Goal: Obtain resource: Download file/media

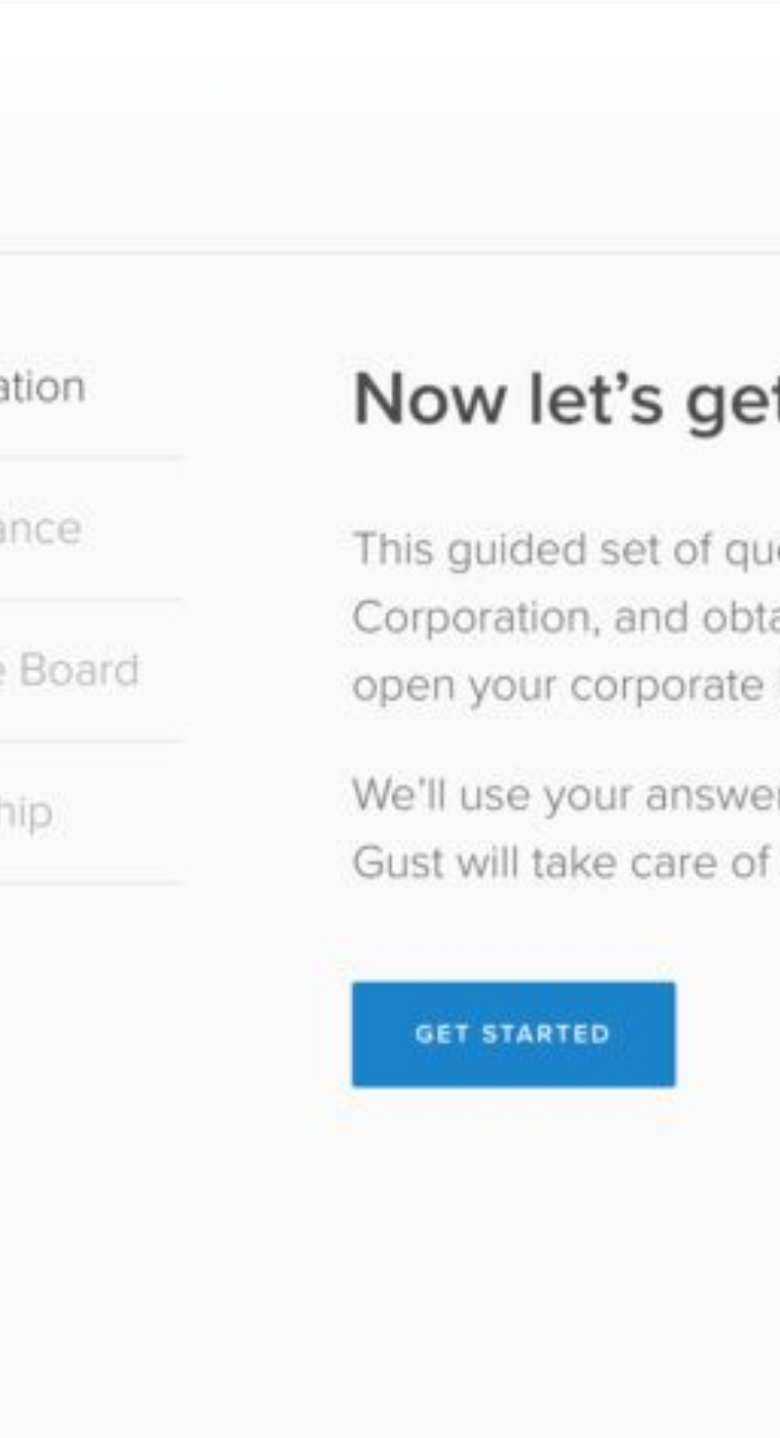
click at [288, 1312] on img at bounding box center [389, 1322] width 681 height 431
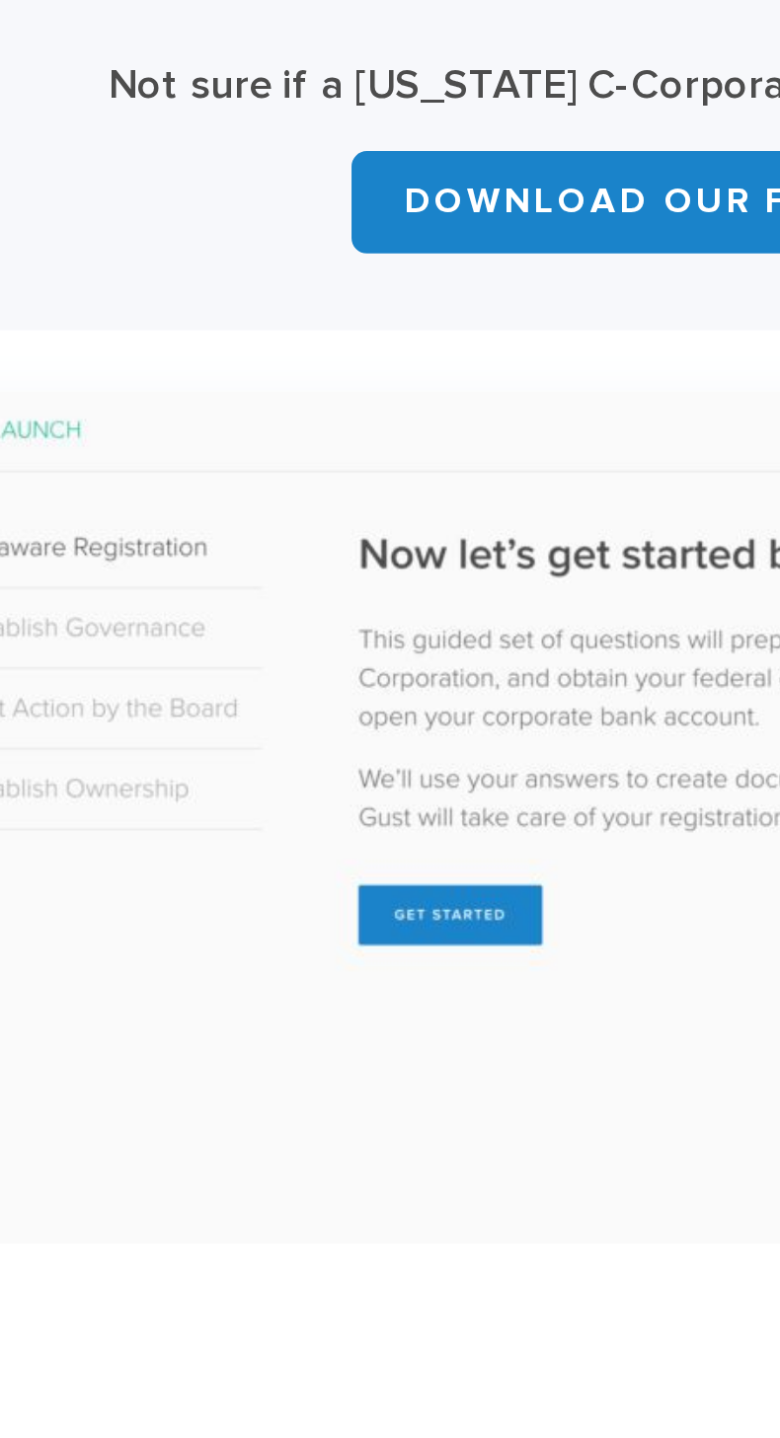
scroll to position [210, 0]
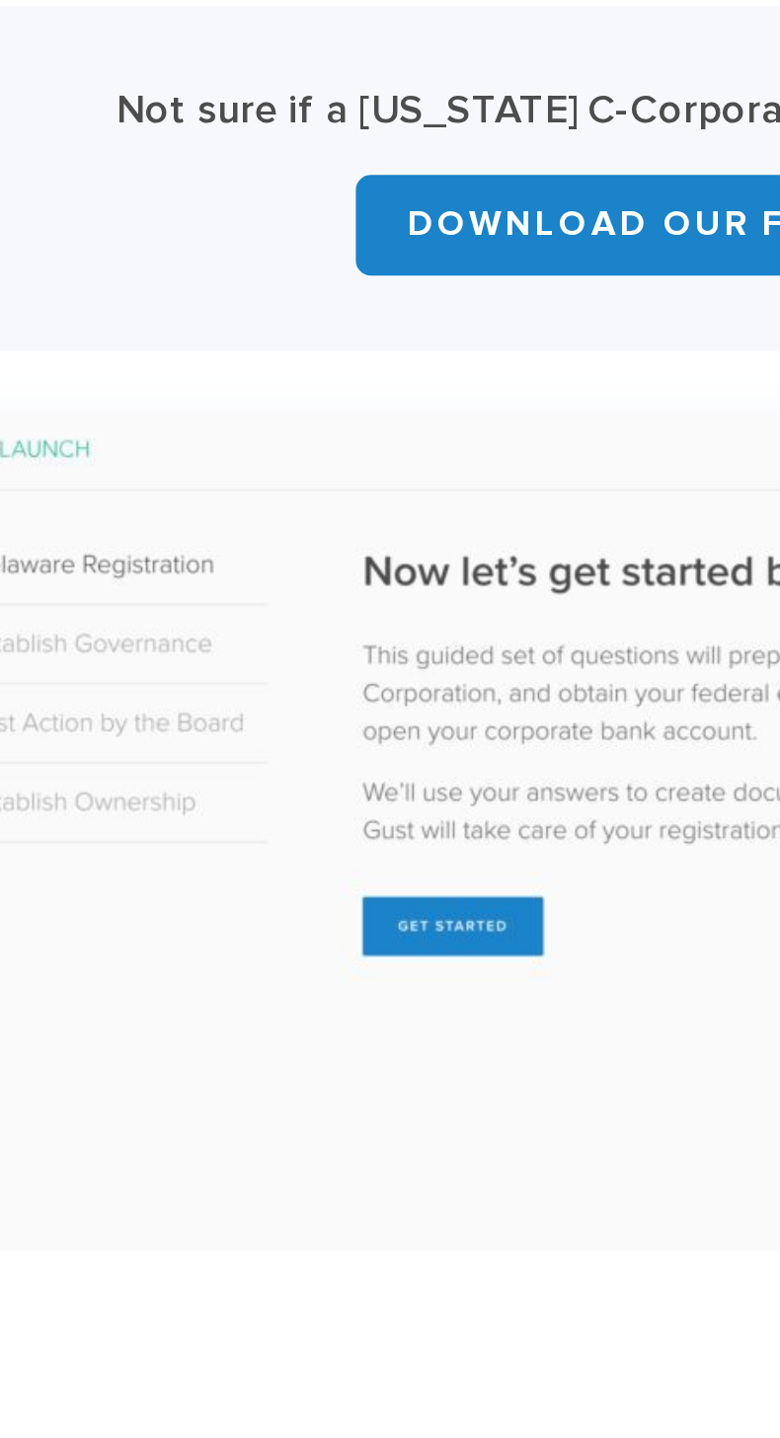
click at [293, 1314] on img at bounding box center [389, 1324] width 681 height 431
click at [287, 1316] on img at bounding box center [389, 1324] width 681 height 431
click at [294, 1312] on img at bounding box center [389, 1324] width 681 height 431
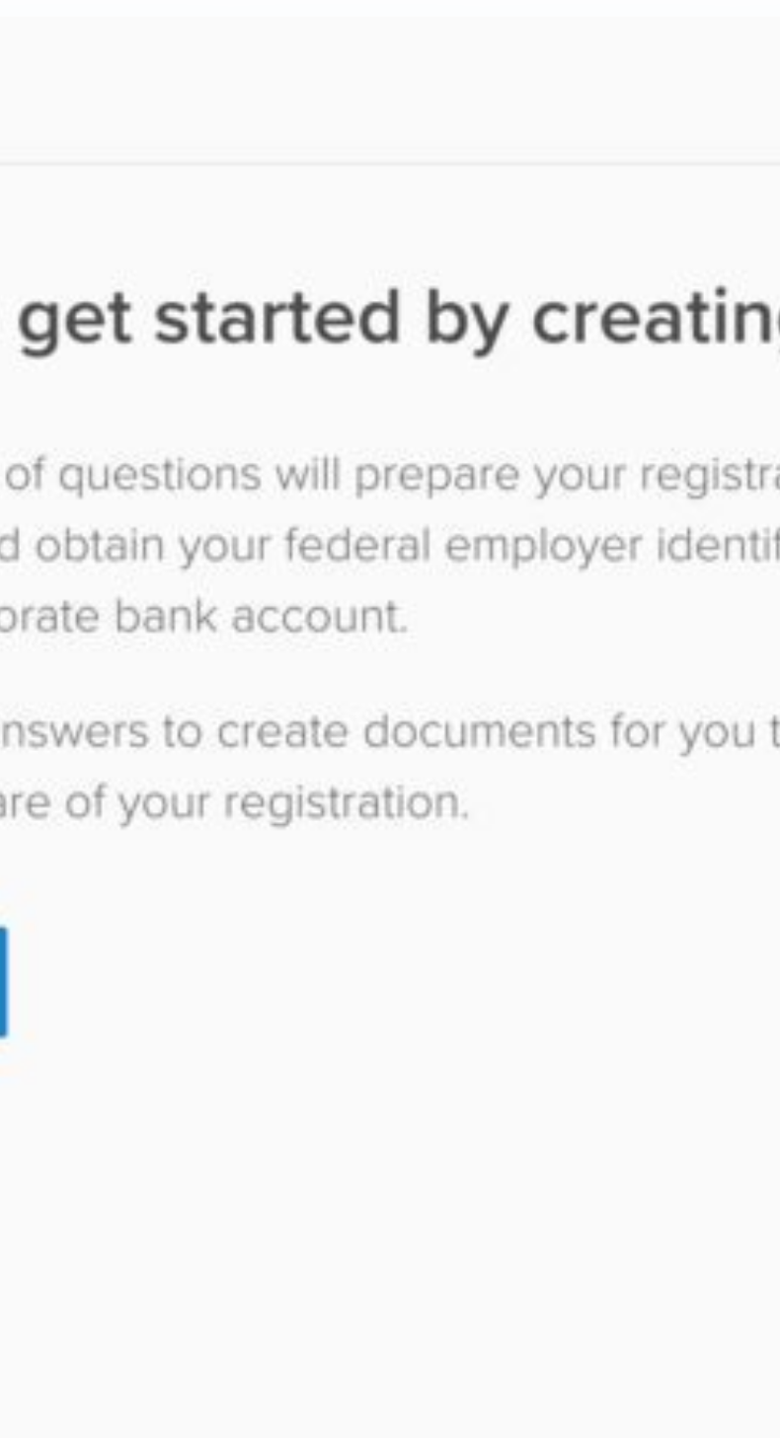
scroll to position [358, 0]
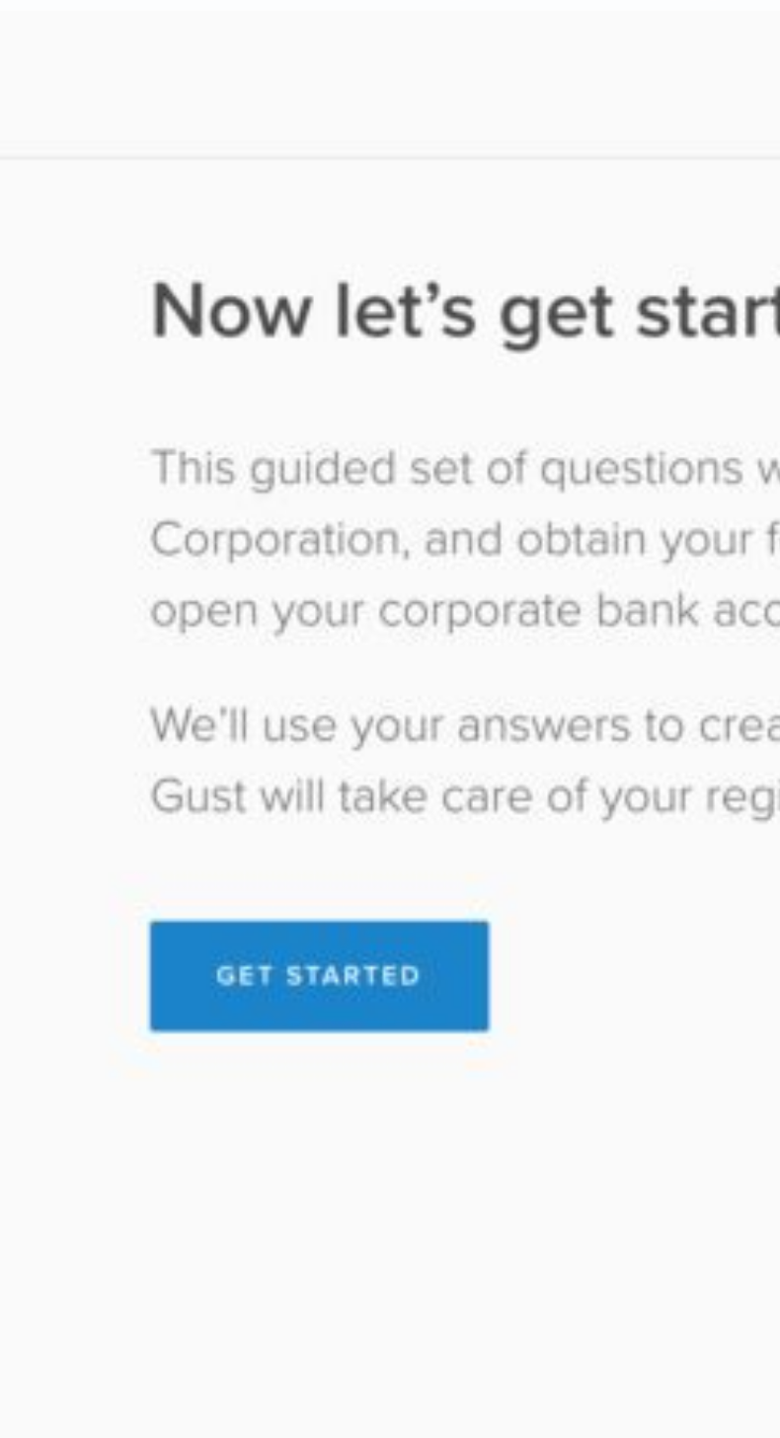
click at [286, 1165] on img at bounding box center [389, 1176] width 681 height 431
click at [283, 1161] on img at bounding box center [389, 1176] width 681 height 431
click at [289, 1163] on img at bounding box center [389, 1176] width 681 height 431
click at [295, 1161] on img at bounding box center [389, 1176] width 681 height 431
click at [289, 1164] on img at bounding box center [389, 1176] width 681 height 431
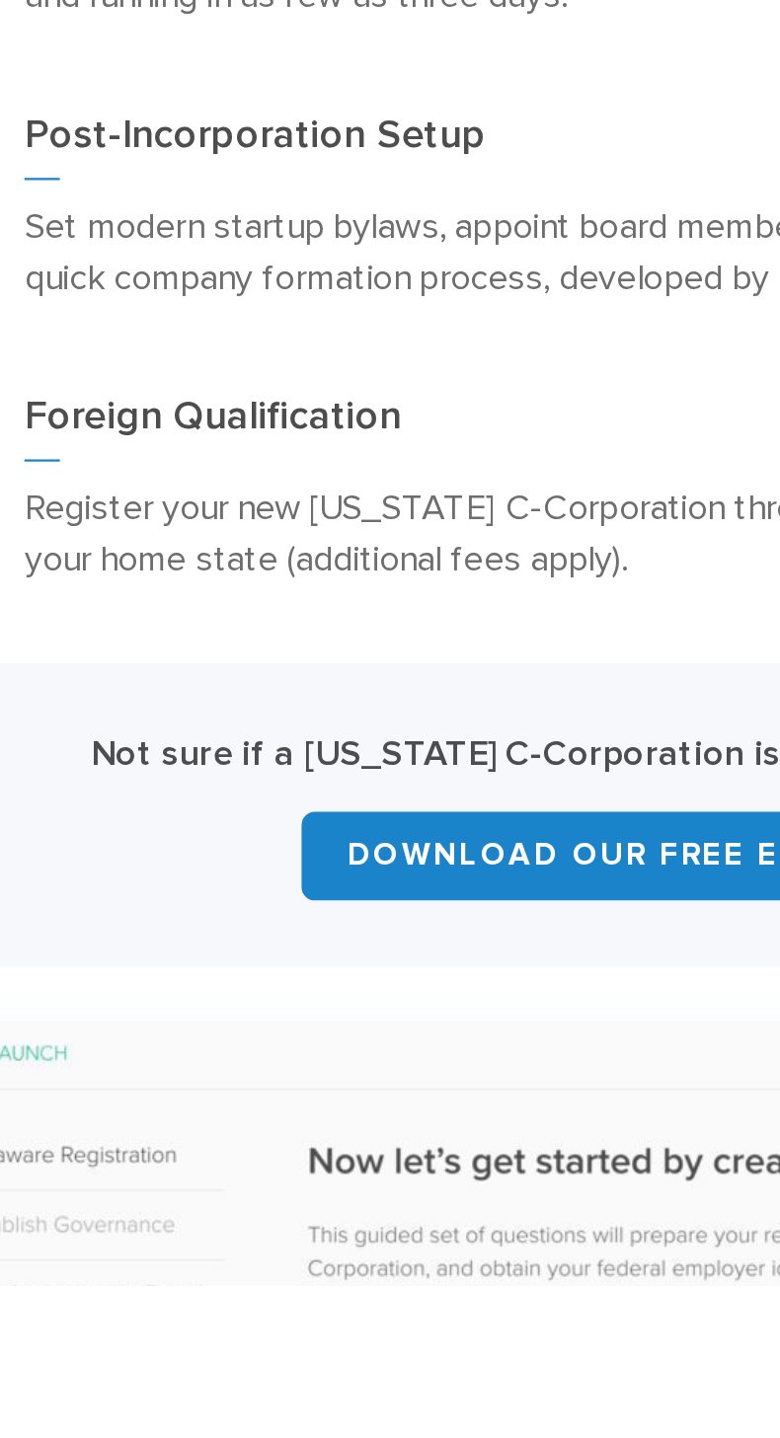
scroll to position [0, 0]
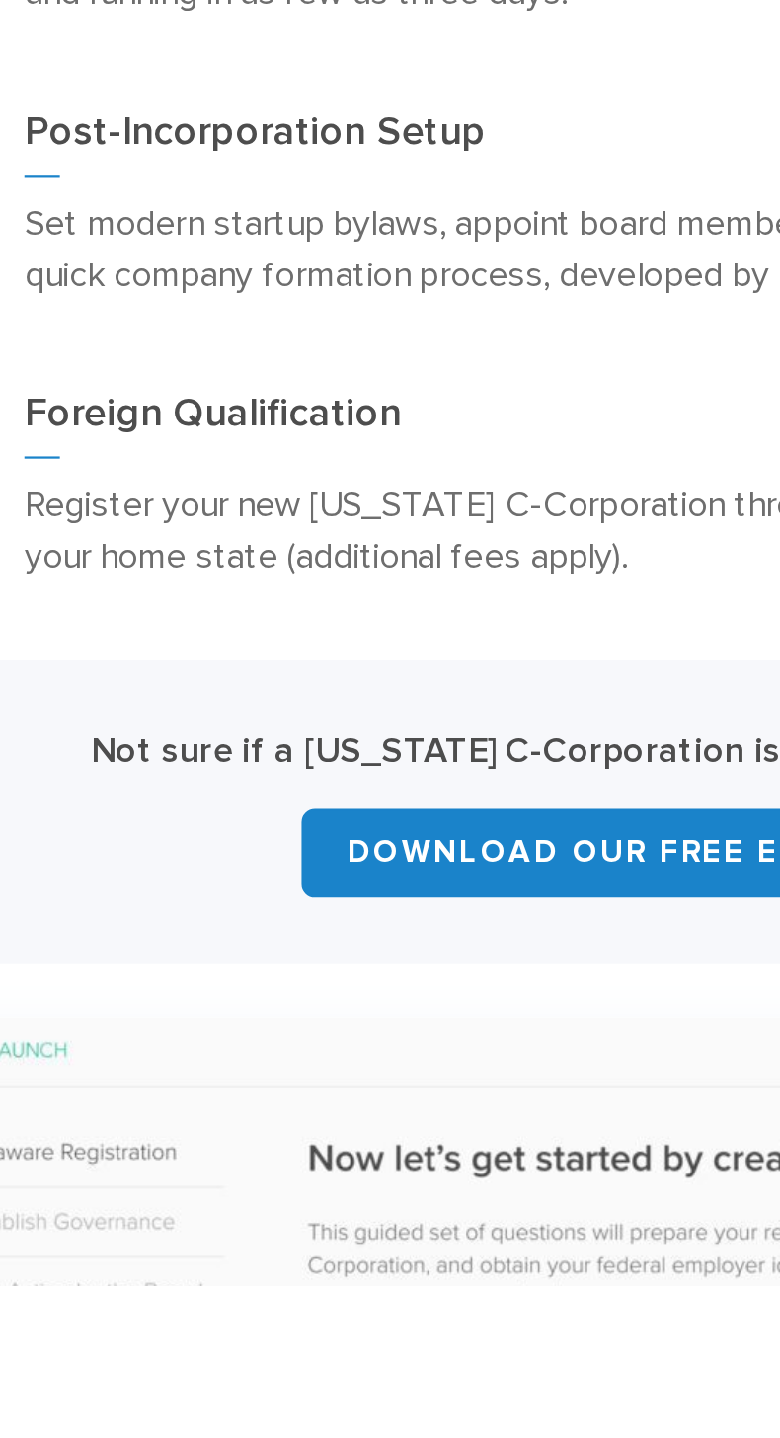
click at [397, 1247] on link "Download Our Free E-Book" at bounding box center [390, 1245] width 286 height 39
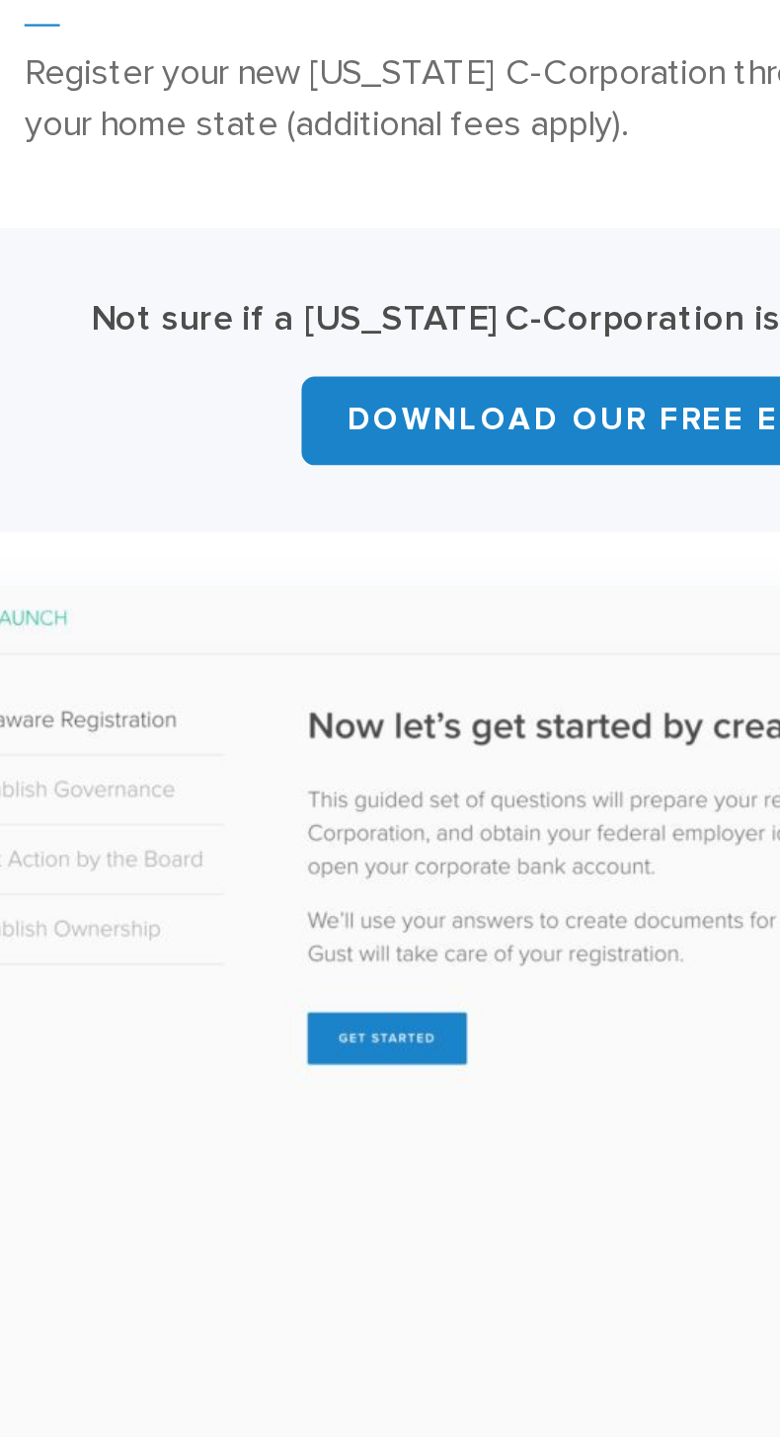
scroll to position [344, 0]
